Goal: Task Accomplishment & Management: Manage account settings

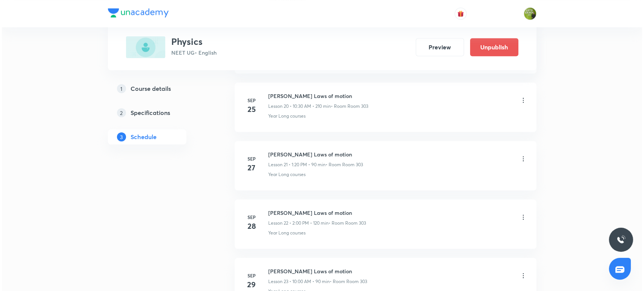
scroll to position [1773, 0]
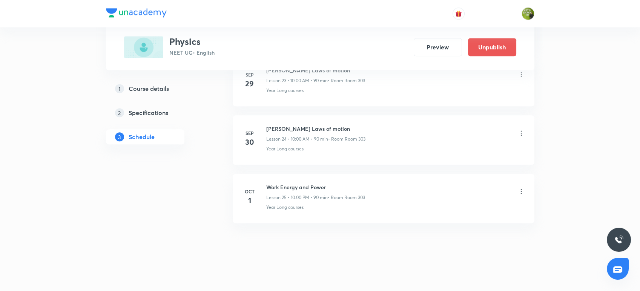
click at [523, 192] on icon at bounding box center [522, 192] width 8 height 8
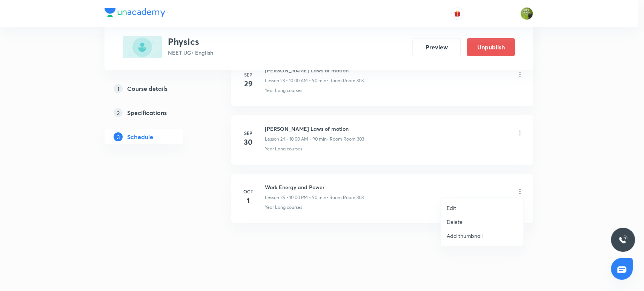
click at [453, 205] on p "Edit" at bounding box center [451, 208] width 9 height 8
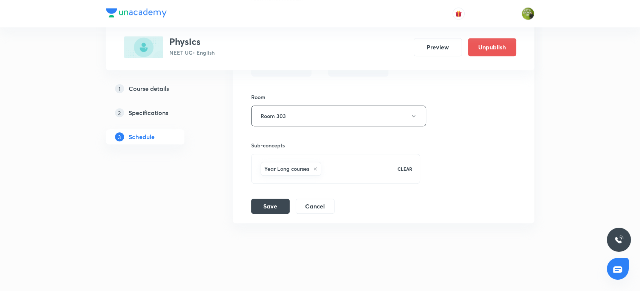
scroll to position [1604, 0]
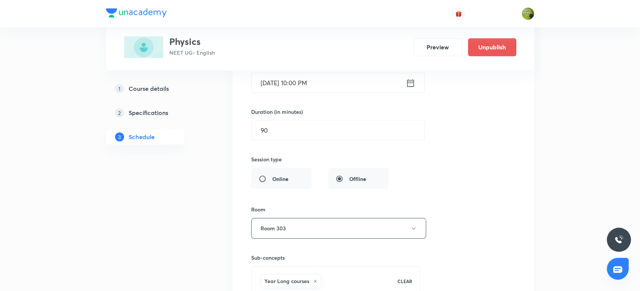
click at [407, 80] on icon at bounding box center [410, 83] width 9 height 11
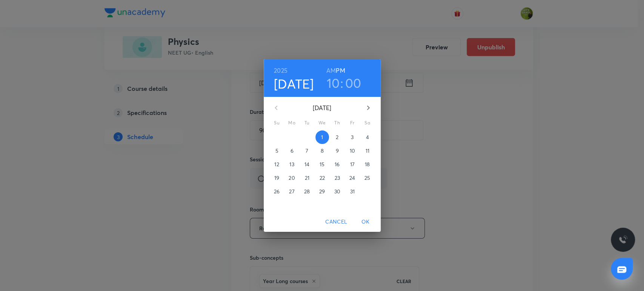
click at [337, 84] on h3 "10" at bounding box center [333, 83] width 13 height 16
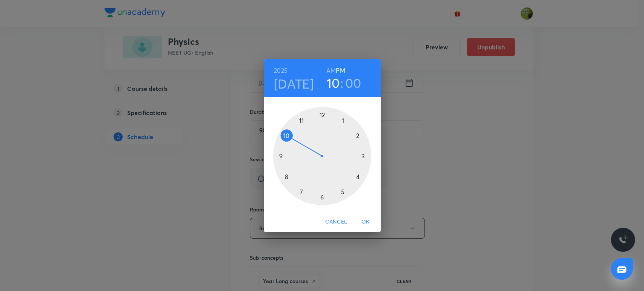
click at [353, 81] on h3 "00" at bounding box center [353, 83] width 16 height 16
click at [357, 178] on div at bounding box center [322, 156] width 98 height 98
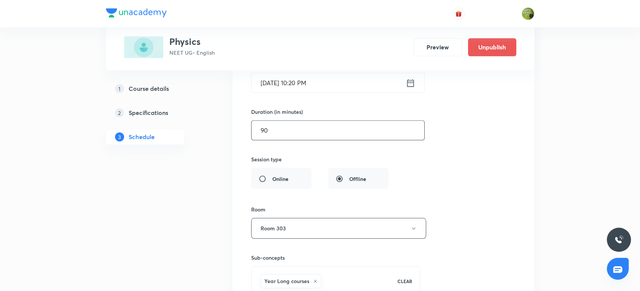
click at [281, 134] on input "90" at bounding box center [338, 130] width 173 height 19
type input "9"
type input "6"
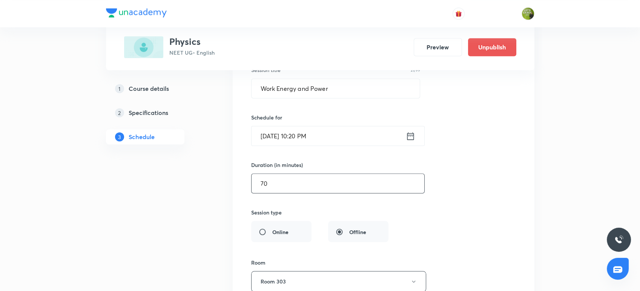
scroll to position [1552, 0]
type input "70"
click at [369, 135] on input "[DATE] 10:20 PM" at bounding box center [329, 135] width 154 height 19
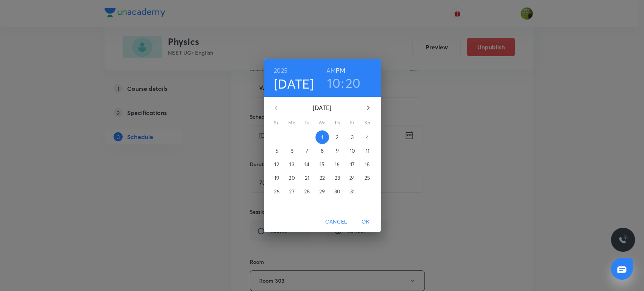
click at [329, 69] on h6 "AM" at bounding box center [330, 70] width 9 height 11
click at [362, 218] on span "OK" at bounding box center [366, 221] width 18 height 9
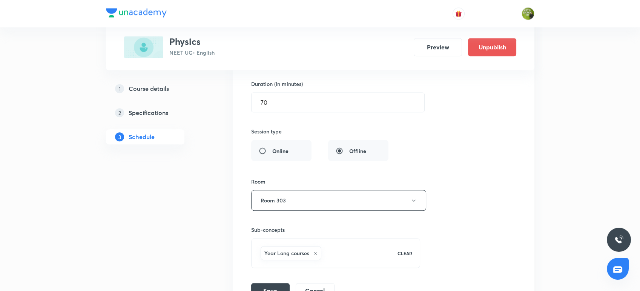
scroll to position [1717, 0]
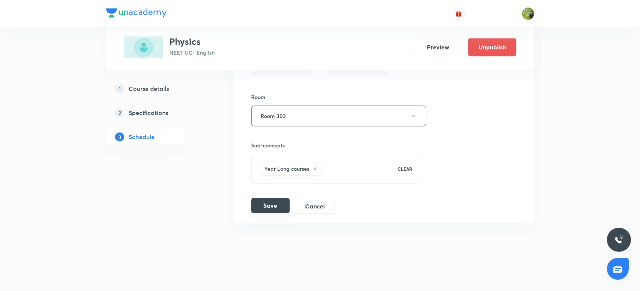
click at [263, 205] on button "Save" at bounding box center [270, 205] width 38 height 15
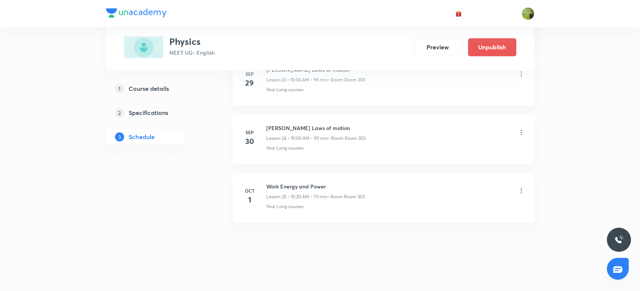
drag, startPoint x: 136, startPoint y: 27, endPoint x: 396, endPoint y: 14, distance: 260.4
click at [396, 14] on div at bounding box center [320, 13] width 429 height 27
